Goal: Transaction & Acquisition: Purchase product/service

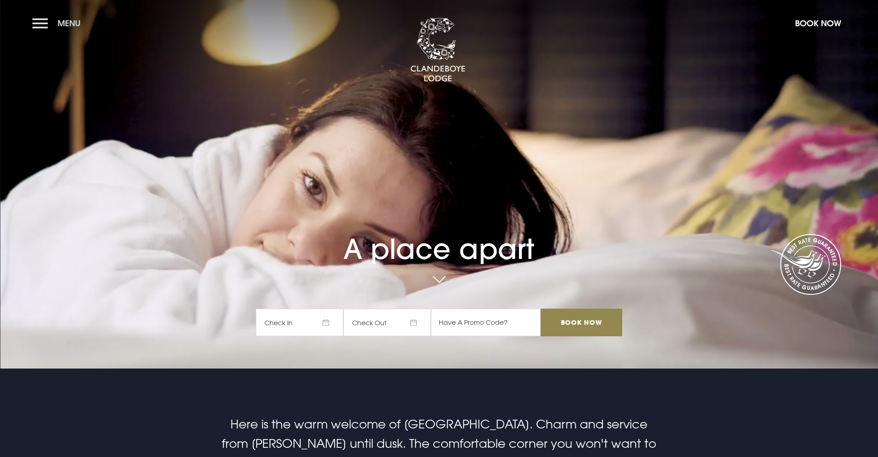
click at [41, 27] on button "Menu" at bounding box center [58, 23] width 53 height 20
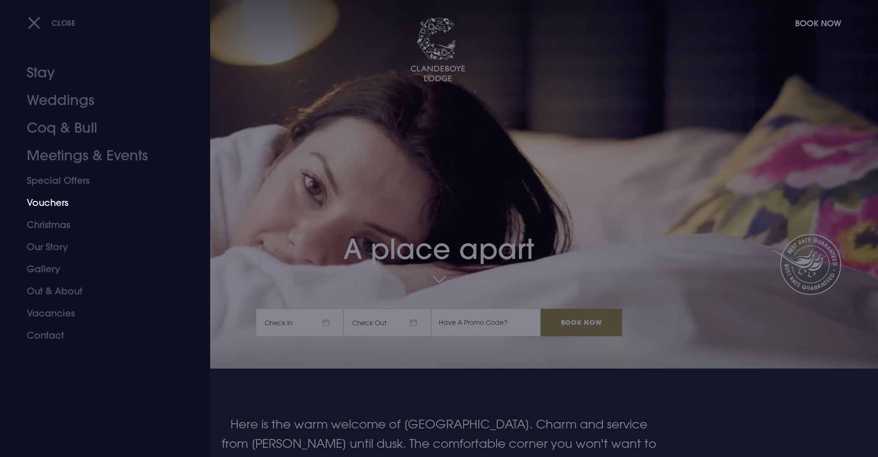
click at [58, 203] on link "Vouchers" at bounding box center [100, 203] width 146 height 22
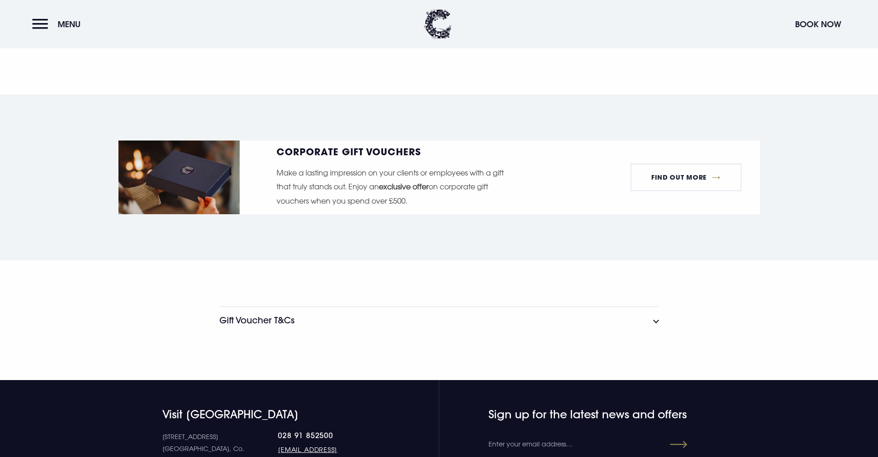
scroll to position [1634, 0]
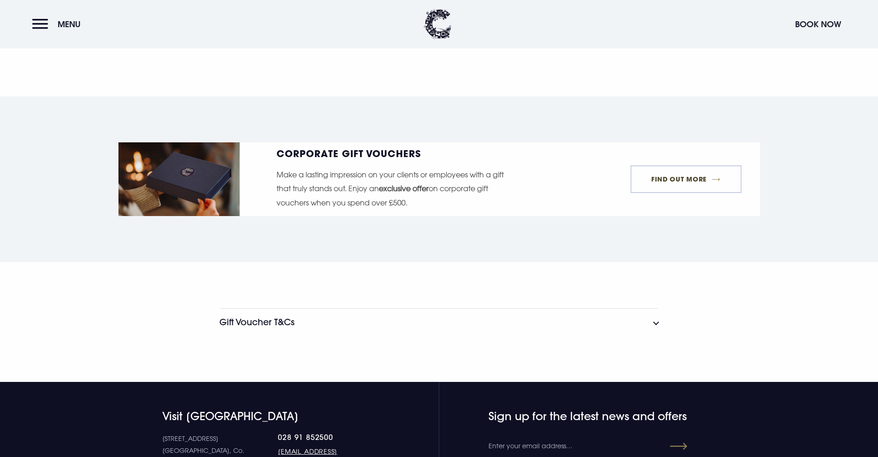
click at [654, 186] on link "FIND OUT MORE" at bounding box center [685, 179] width 111 height 28
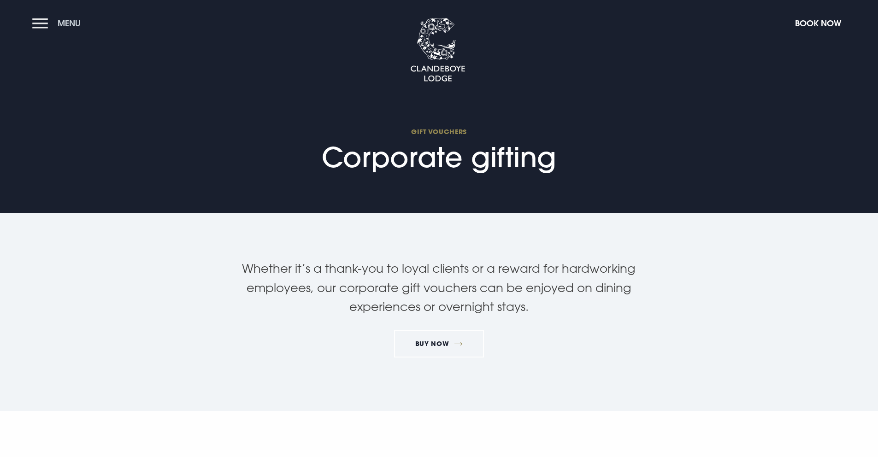
click at [47, 23] on button "Menu" at bounding box center [58, 23] width 53 height 20
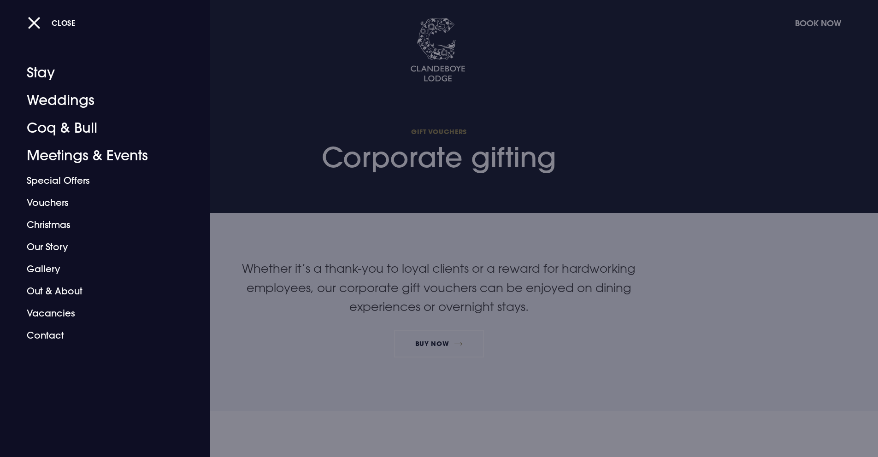
click at [423, 154] on div at bounding box center [439, 228] width 878 height 457
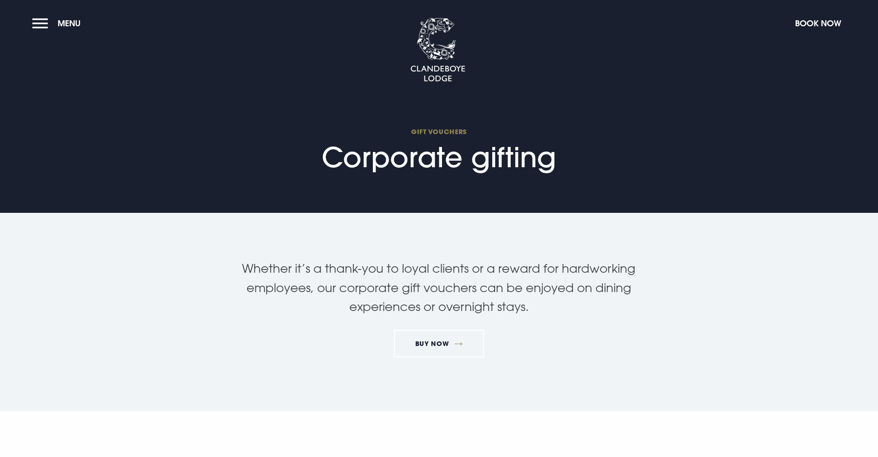
drag, startPoint x: 323, startPoint y: 160, endPoint x: 651, endPoint y: 164, distance: 327.7
click at [651, 164] on section "GIFT VOUCHERS Corporate gifting" at bounding box center [439, 106] width 878 height 213
